Goal: Navigation & Orientation: Find specific page/section

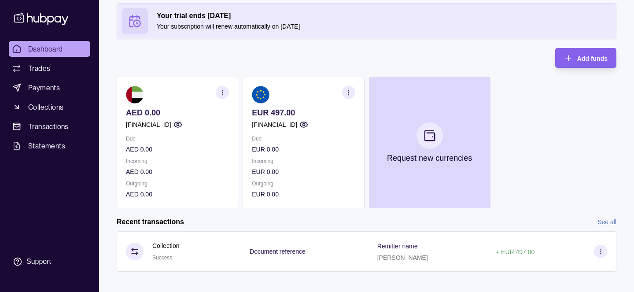
scroll to position [44, 0]
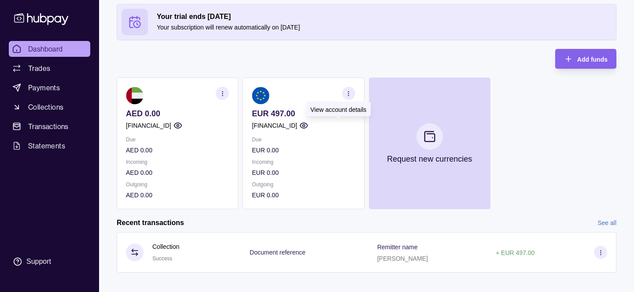
click at [305, 125] on circle "button" at bounding box center [304, 126] width 2 height 2
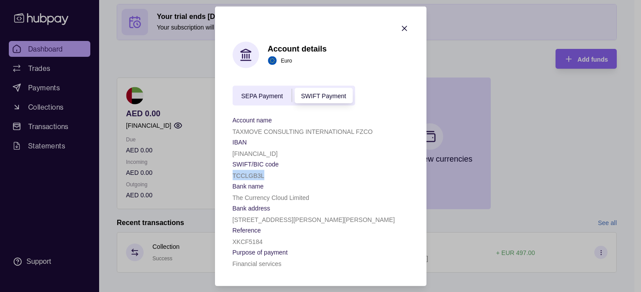
drag, startPoint x: 260, startPoint y: 177, endPoint x: 232, endPoint y: 177, distance: 27.3
click at [232, 177] on div "TCCLGB3L" at bounding box center [320, 175] width 176 height 11
copy p "TCCLGB3L"
drag, startPoint x: 332, startPoint y: 145, endPoint x: 318, endPoint y: 151, distance: 15.0
click at [318, 151] on div "IBAN [FINANCIAL_ID]" at bounding box center [320, 147] width 176 height 22
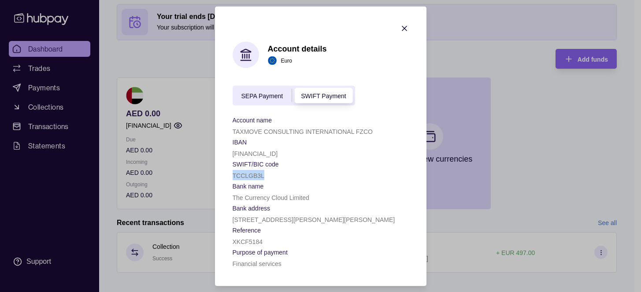
copy div "[FINANCIAL_ID]"
click at [288, 182] on section "Bank name" at bounding box center [320, 185] width 176 height 11
drag, startPoint x: 317, startPoint y: 196, endPoint x: 233, endPoint y: 196, distance: 83.7
click at [233, 196] on div "The Currency Cloud Limited" at bounding box center [320, 197] width 176 height 11
copy p "The Currency Cloud Limited"
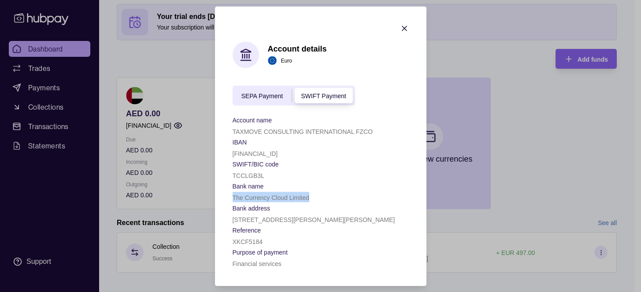
click at [255, 96] on span "SEPA Payment" at bounding box center [262, 95] width 42 height 7
click at [306, 93] on span "SWIFT Payment" at bounding box center [323, 95] width 45 height 7
click at [277, 95] on span "SEPA Payment" at bounding box center [262, 95] width 42 height 7
click at [266, 96] on span "SEPA Payment" at bounding box center [262, 95] width 42 height 7
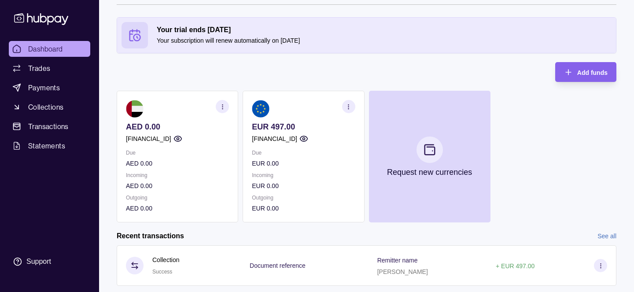
scroll to position [0, 0]
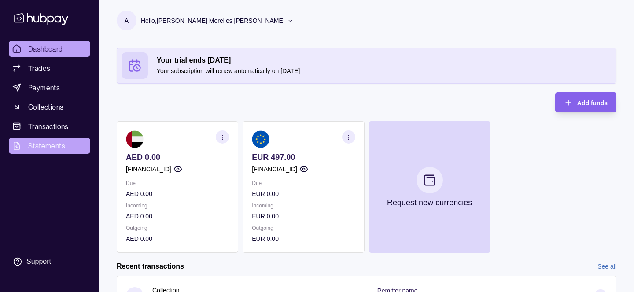
click at [42, 146] on span "Statements" at bounding box center [46, 145] width 37 height 11
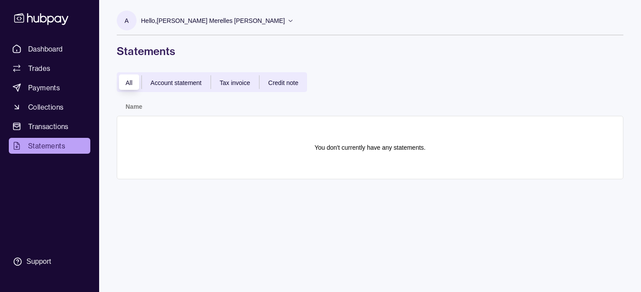
click at [176, 77] on div "Account statement" at bounding box center [176, 82] width 69 height 11
click at [136, 82] on div "All" at bounding box center [129, 82] width 25 height 11
click at [170, 81] on span "Account statement" at bounding box center [176, 82] width 51 height 7
click at [225, 77] on div "Tax invoice" at bounding box center [235, 82] width 48 height 11
click at [282, 83] on span "Credit note" at bounding box center [283, 82] width 30 height 7
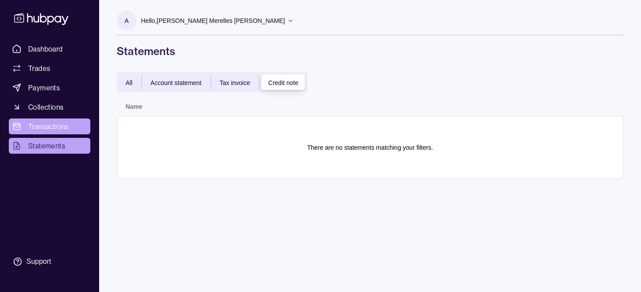
click at [59, 129] on span "Transactions" at bounding box center [48, 126] width 41 height 11
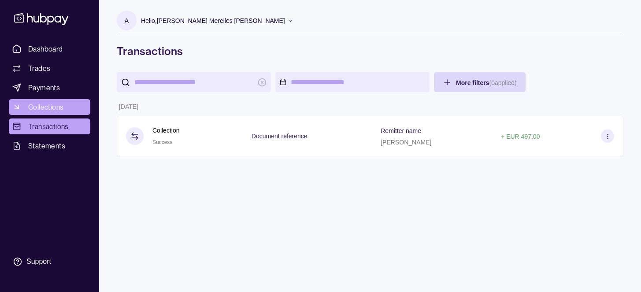
click at [59, 108] on span "Collections" at bounding box center [45, 107] width 35 height 11
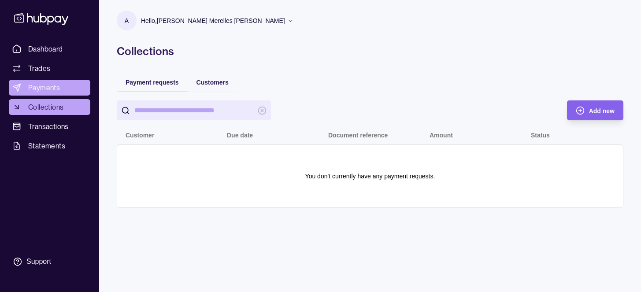
click at [39, 87] on span "Payments" at bounding box center [44, 87] width 32 height 11
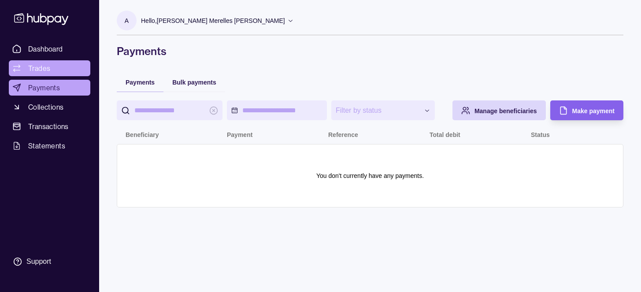
click at [55, 70] on link "Trades" at bounding box center [49, 68] width 81 height 16
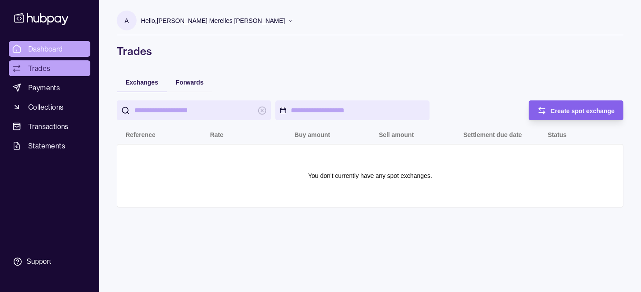
click at [52, 48] on span "Dashboard" at bounding box center [45, 49] width 35 height 11
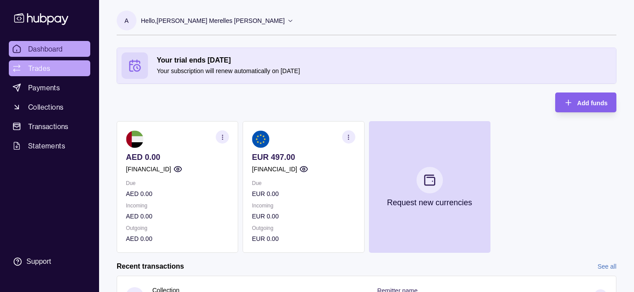
click at [54, 68] on link "Trades" at bounding box center [49, 68] width 81 height 16
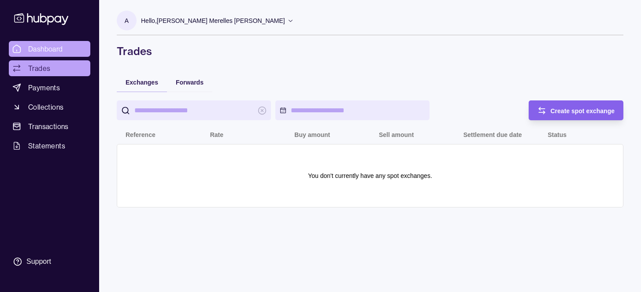
click at [52, 49] on span "Dashboard" at bounding box center [45, 49] width 35 height 11
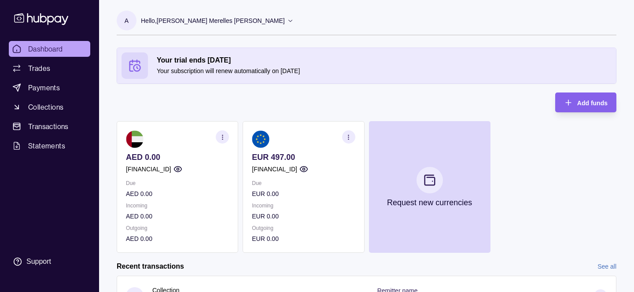
click at [243, 22] on p "Hello, [PERSON_NAME] Merelles [PERSON_NAME]" at bounding box center [213, 21] width 144 height 10
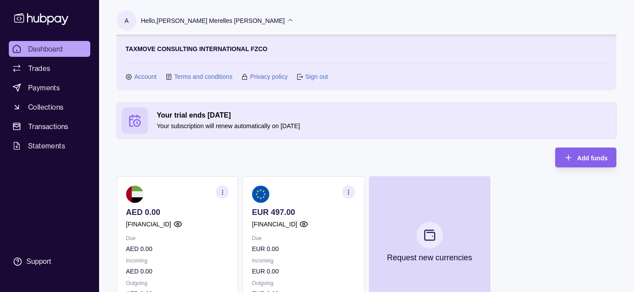
click at [145, 77] on link "Account" at bounding box center [145, 77] width 22 height 10
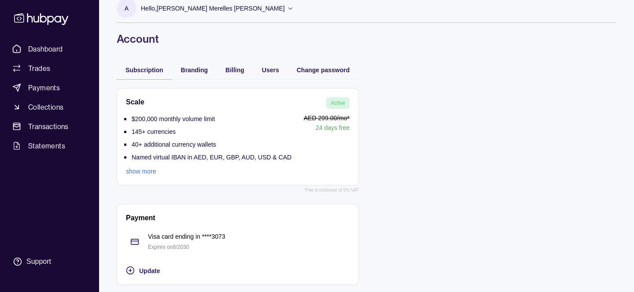
scroll to position [12, 0]
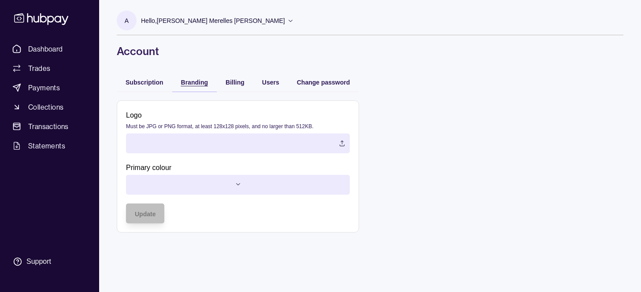
click at [204, 70] on div "A Hello, [PERSON_NAME] Merelles [PERSON_NAME] TAXMOVE CONSULTING INTERNATIONAL …" at bounding box center [370, 120] width 542 height 241
click at [226, 80] on span "Billing" at bounding box center [234, 82] width 19 height 7
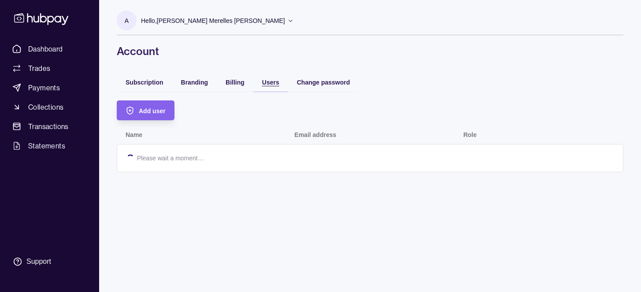
click at [262, 82] on span "Users" at bounding box center [270, 82] width 17 height 7
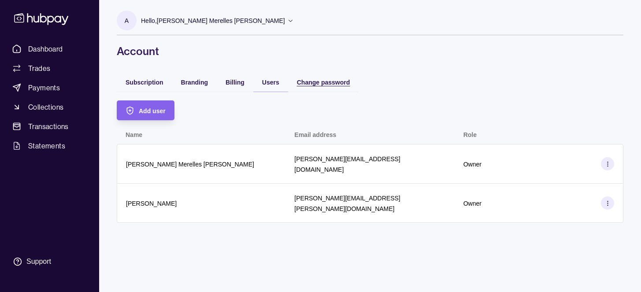
click at [306, 82] on span "Change password" at bounding box center [323, 82] width 53 height 7
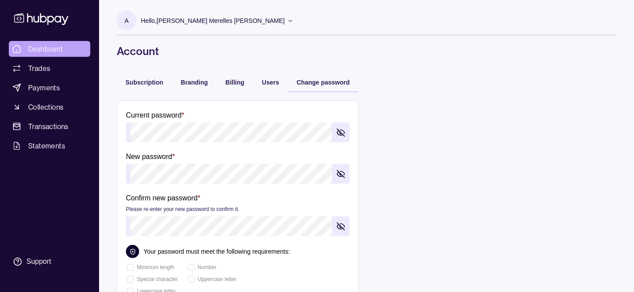
click at [50, 44] on span "Dashboard" at bounding box center [45, 49] width 35 height 11
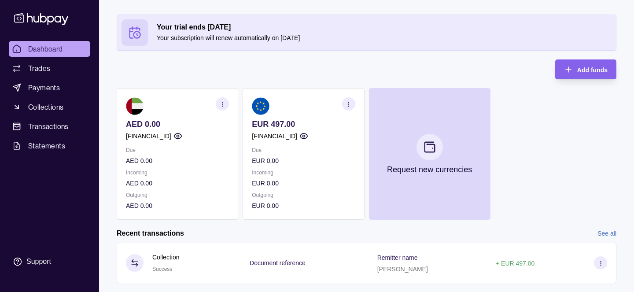
scroll to position [52, 0]
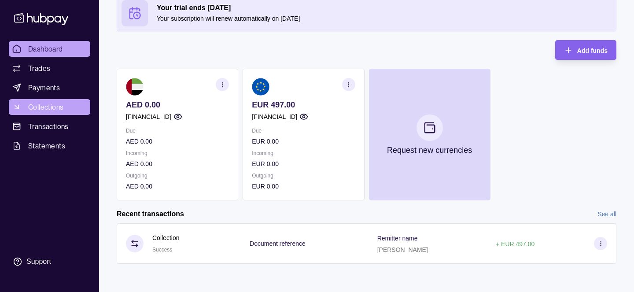
click at [31, 104] on span "Collections" at bounding box center [45, 107] width 35 height 11
